Goal: Information Seeking & Learning: Learn about a topic

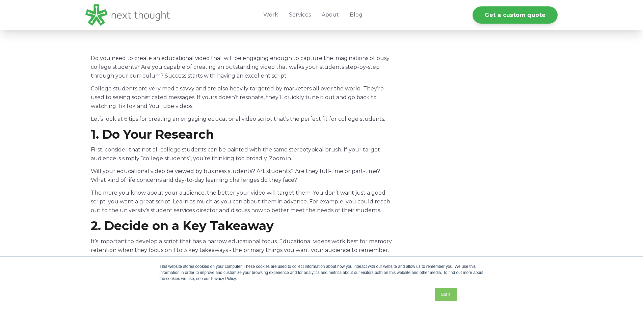
scroll to position [236, 0]
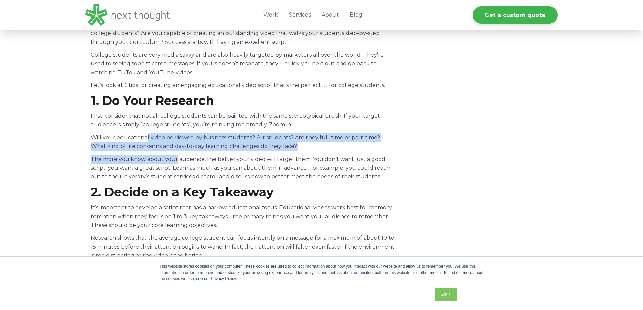
drag, startPoint x: 147, startPoint y: 137, endPoint x: 175, endPoint y: 163, distance: 38.4
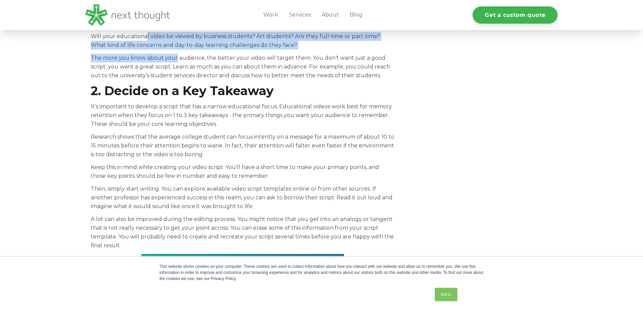
scroll to position [371, 0]
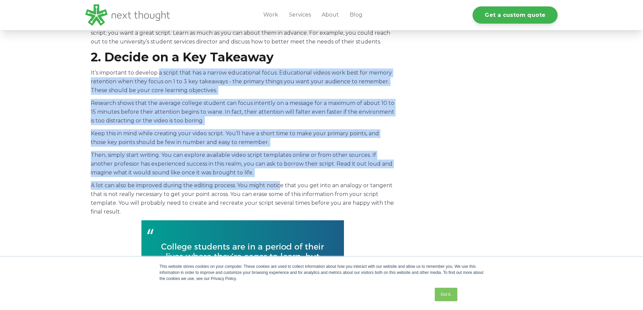
drag, startPoint x: 158, startPoint y: 71, endPoint x: 282, endPoint y: 178, distance: 164.0
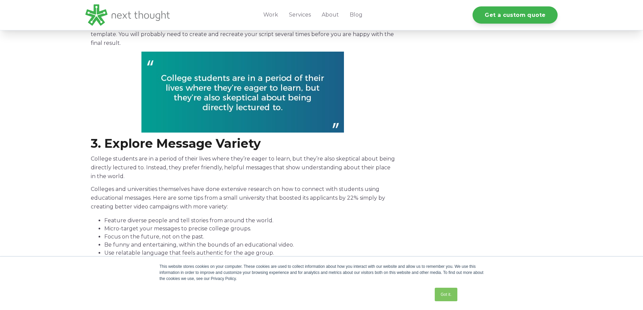
scroll to position [642, 0]
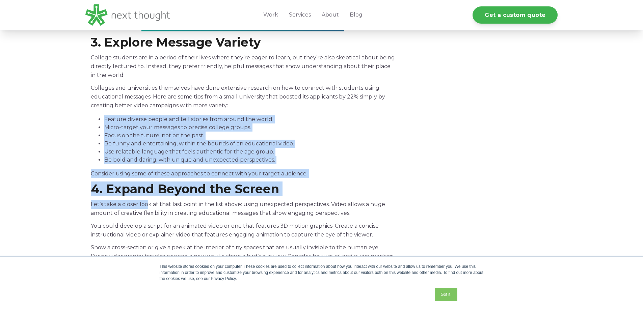
drag, startPoint x: 105, startPoint y: 119, endPoint x: 148, endPoint y: 206, distance: 97.1
click at [148, 206] on span "Do you need to create an educational video that will be engaging enough to capt…" at bounding box center [243, 67] width 304 height 931
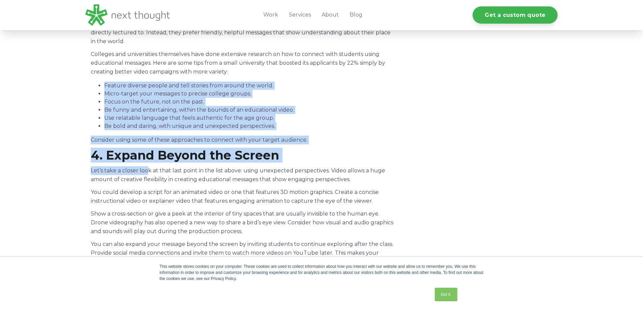
scroll to position [709, 0]
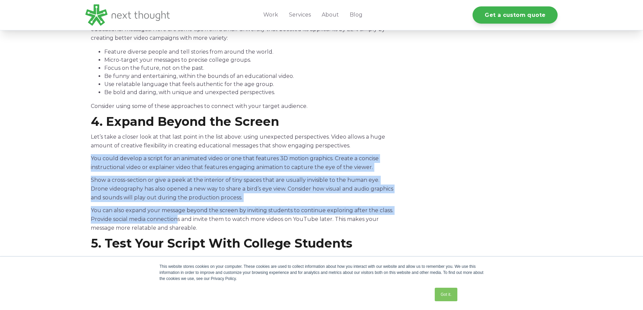
drag, startPoint x: 91, startPoint y: 158, endPoint x: 179, endPoint y: 215, distance: 105.0
click at [180, 217] on span "Do you need to create an educational video that will be engaging enough to capt…" at bounding box center [243, 0] width 304 height 931
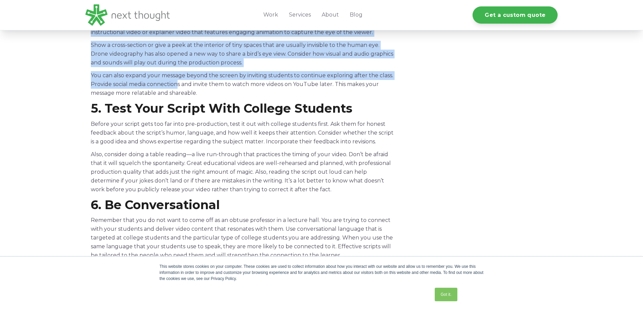
scroll to position [878, 0]
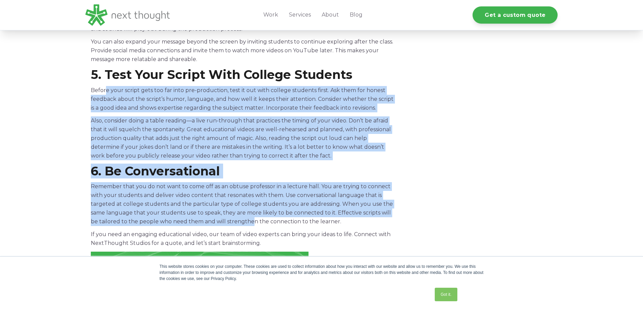
drag, startPoint x: 106, startPoint y: 90, endPoint x: 251, endPoint y: 220, distance: 194.7
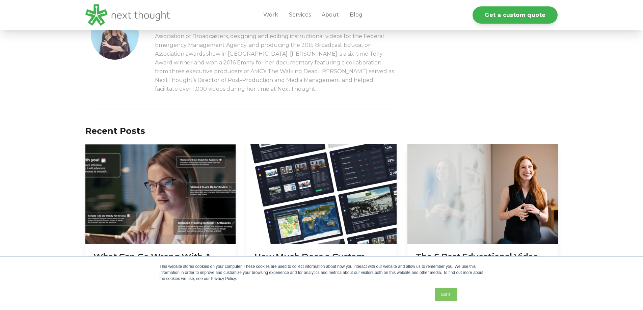
scroll to position [1249, 0]
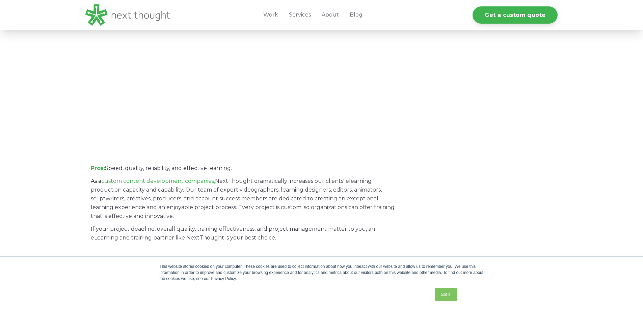
scroll to position [1148, 0]
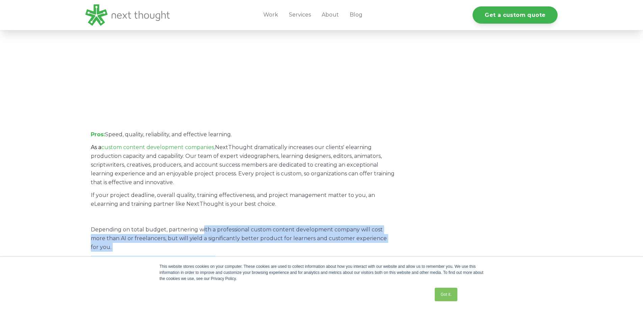
drag, startPoint x: 201, startPoint y: 201, endPoint x: 212, endPoint y: 231, distance: 31.4
click at [212, 231] on span "Pricing for eLearning and training projects can be confusing. Let’s clear it up…" at bounding box center [243, 270] width 304 height 2179
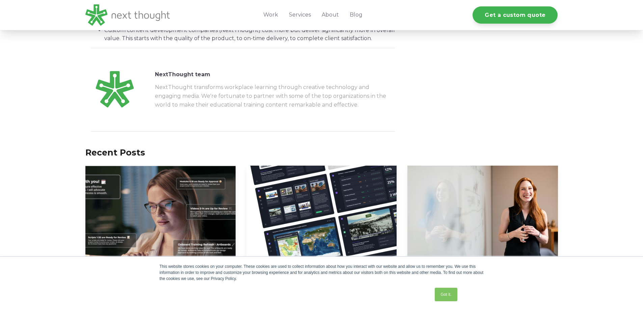
scroll to position [2499, 0]
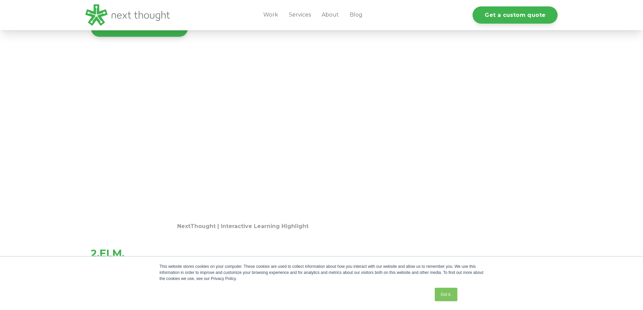
scroll to position [1148, 0]
